Goal: Entertainment & Leisure: Consume media (video, audio)

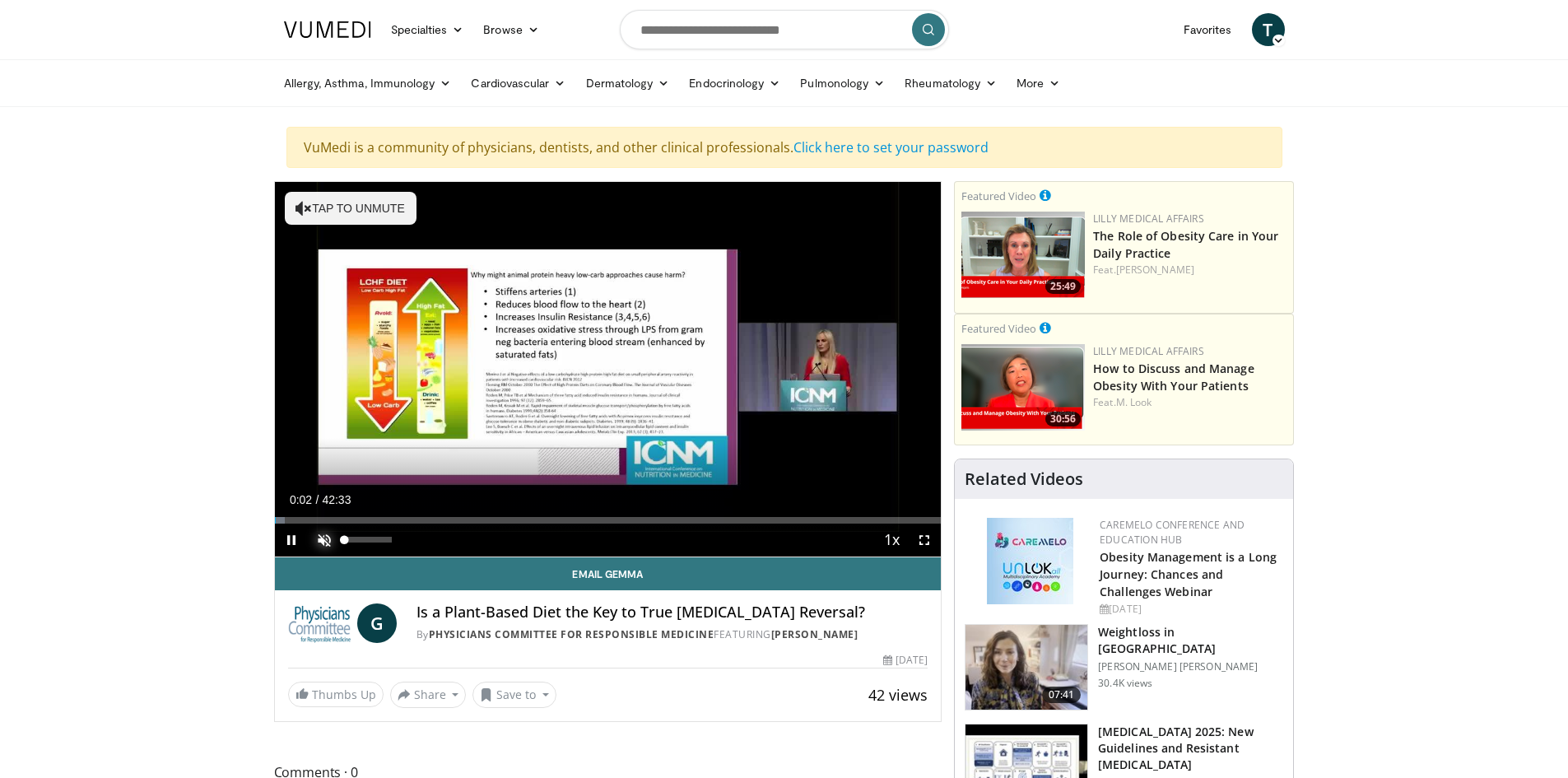
click at [326, 537] on span "Video Player" at bounding box center [325, 540] width 33 height 33
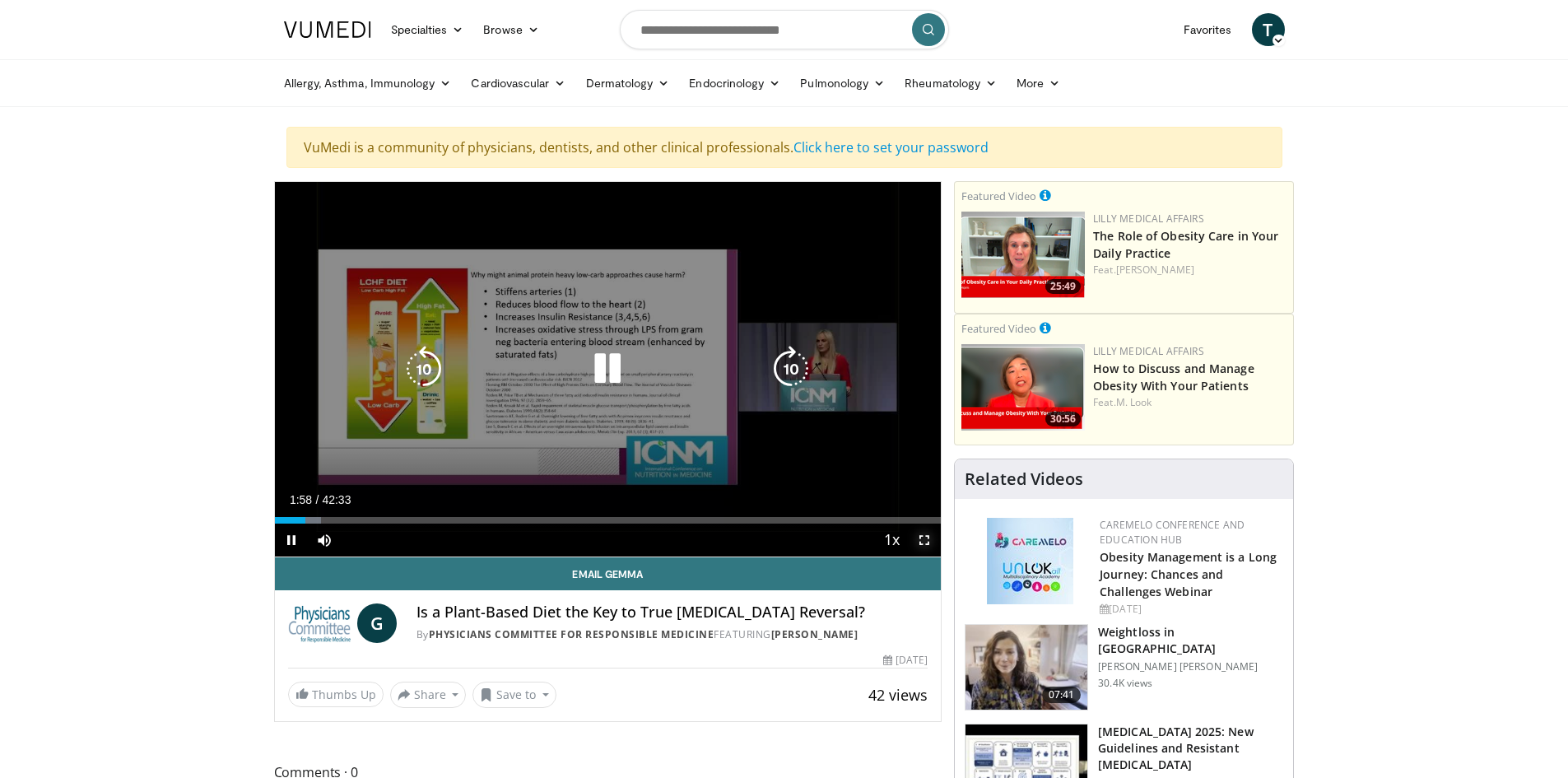
drag, startPoint x: 926, startPoint y: 541, endPoint x: 926, endPoint y: 613, distance: 72.0
click at [926, 541] on span "Video Player" at bounding box center [925, 540] width 33 height 33
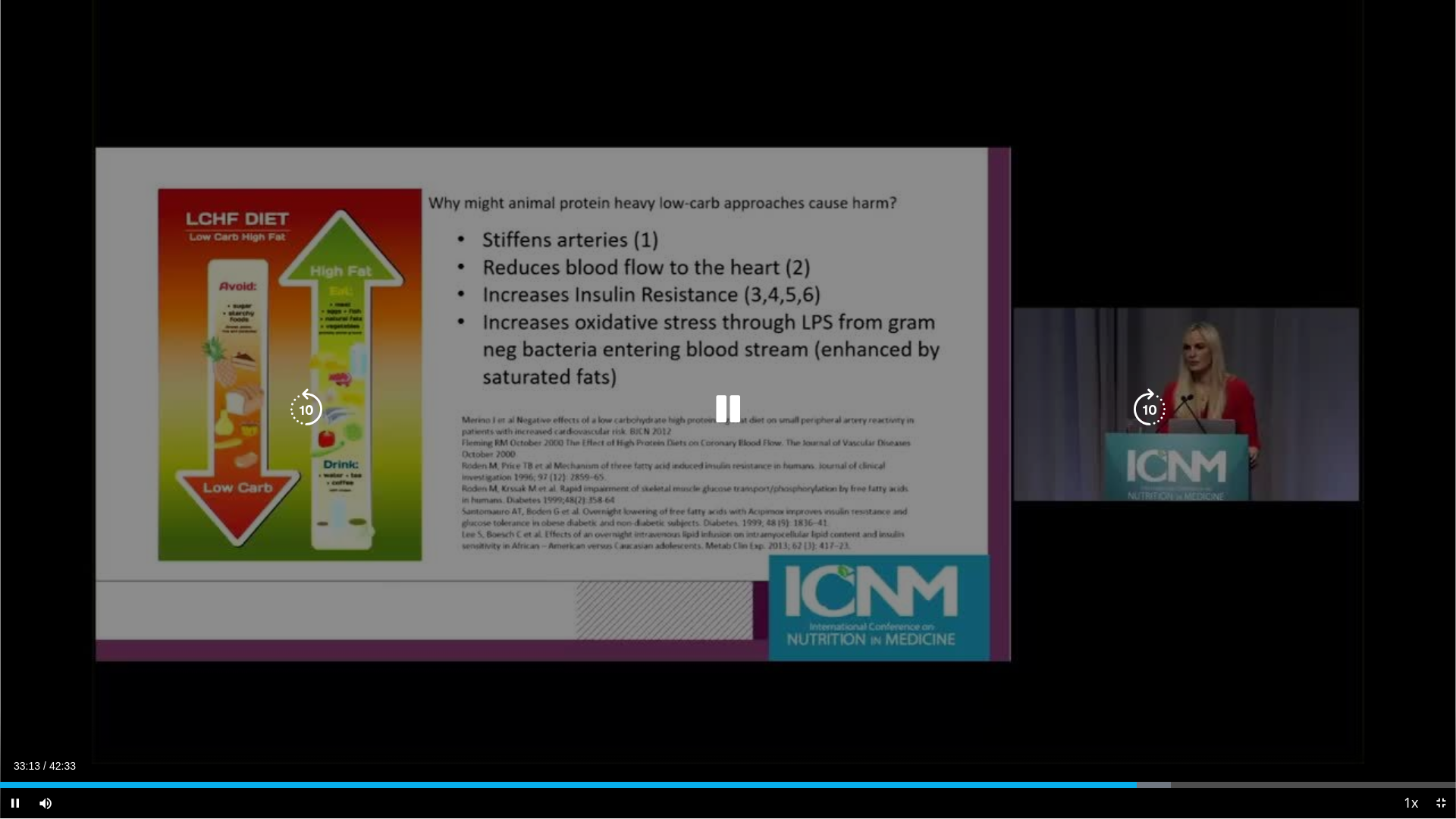
click at [724, 410] on icon "Video Player" at bounding box center [727, 409] width 42 height 42
